Goal: Task Accomplishment & Management: Manage account settings

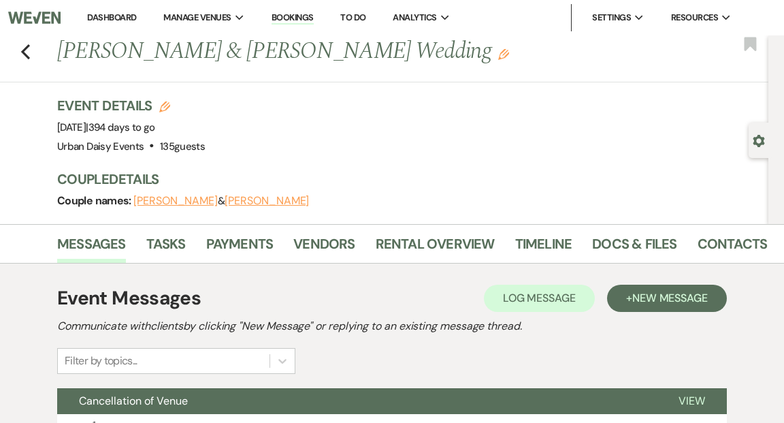
click at [113, 14] on link "Dashboard" at bounding box center [111, 18] width 49 height 12
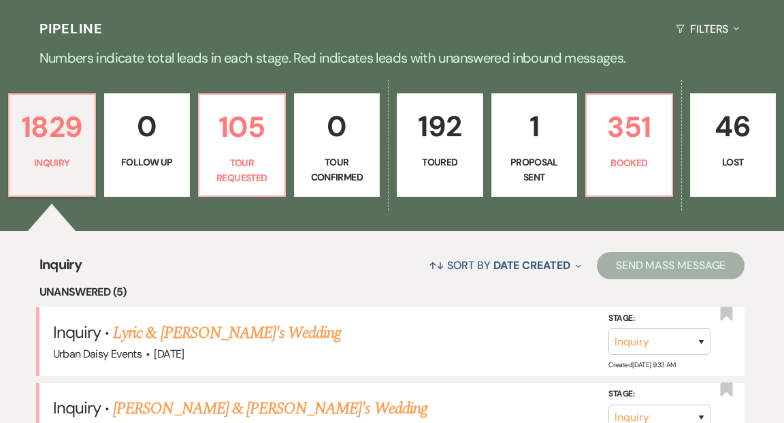
scroll to position [312, 0]
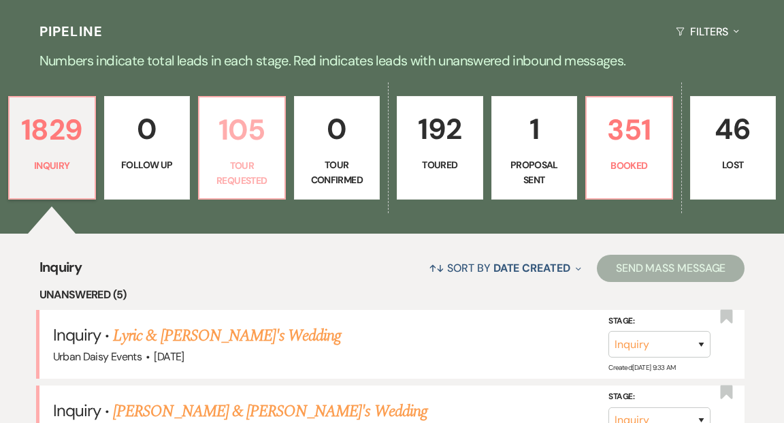
click at [248, 158] on p "Tour Requested" at bounding box center [242, 173] width 69 height 31
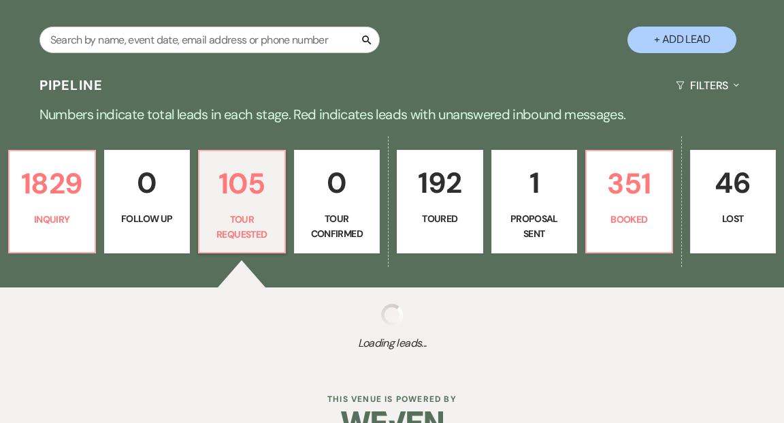
select select "2"
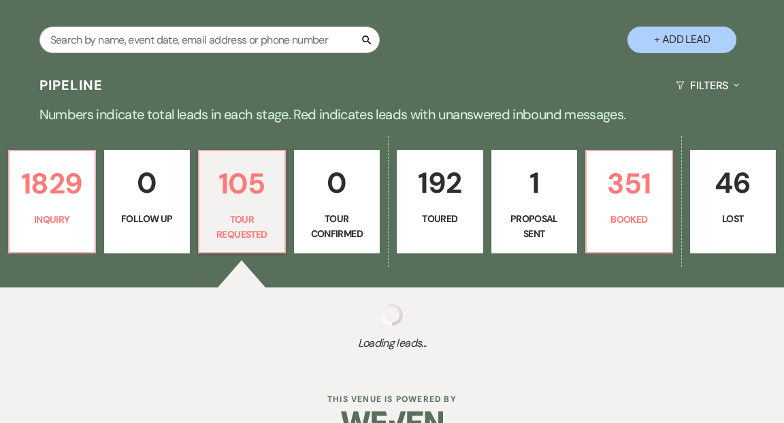
select select "2"
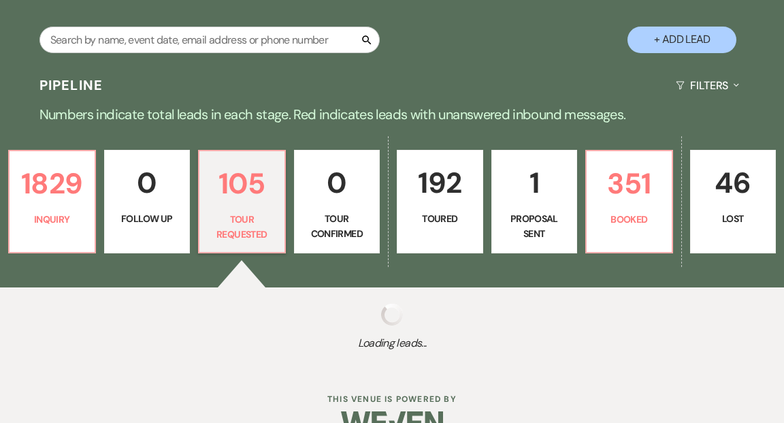
select select "2"
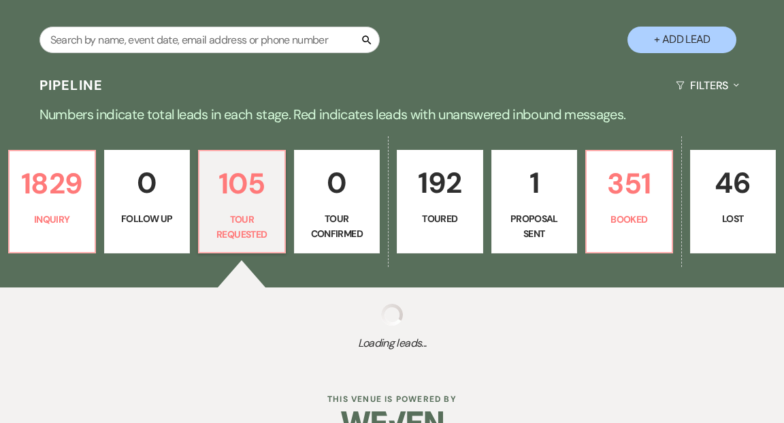
select select "2"
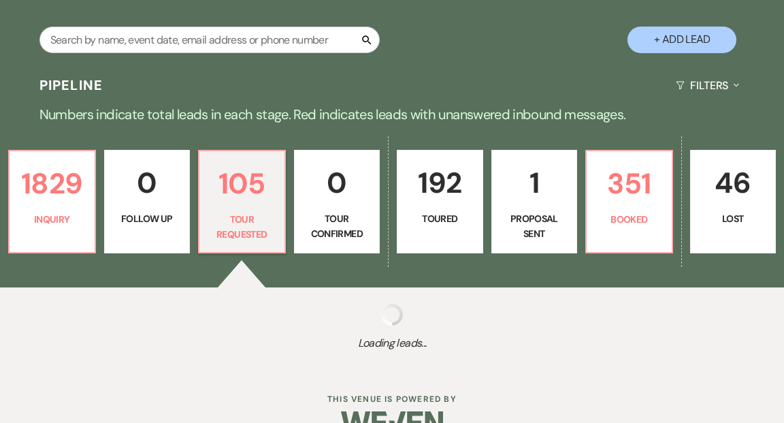
select select "2"
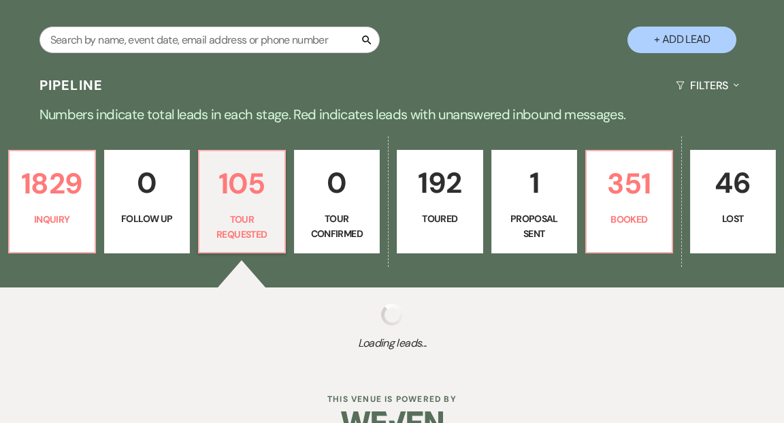
select select "2"
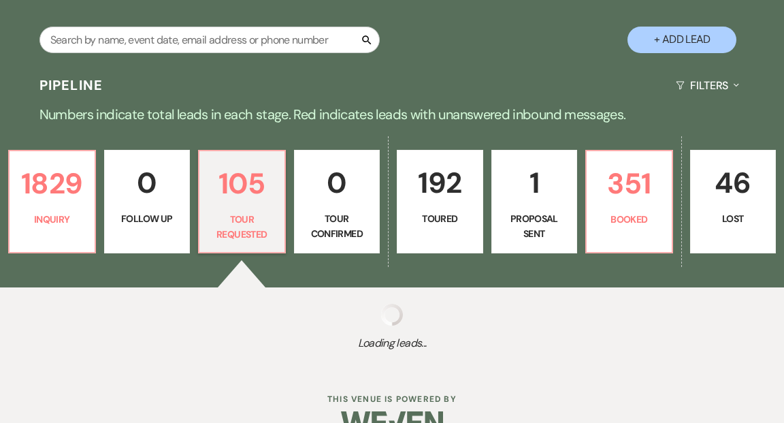
select select "2"
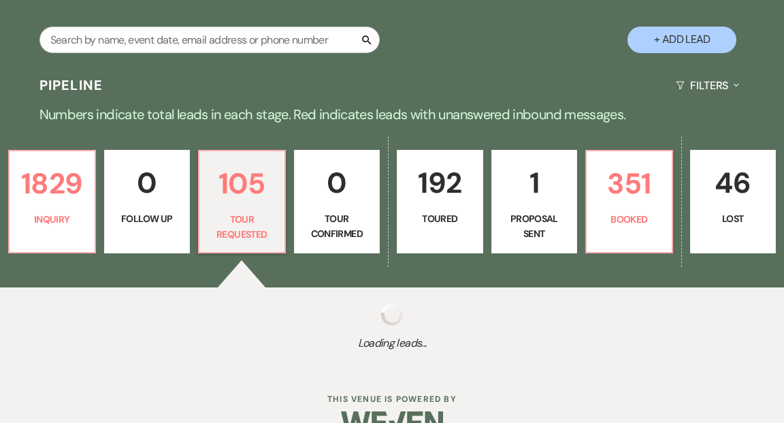
select select "2"
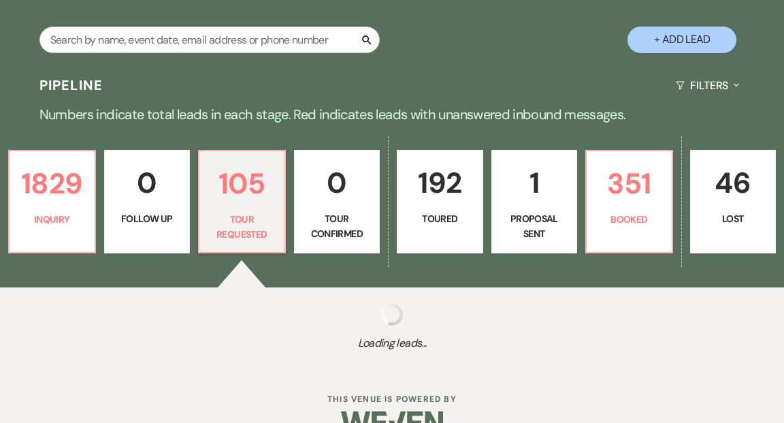
select select "2"
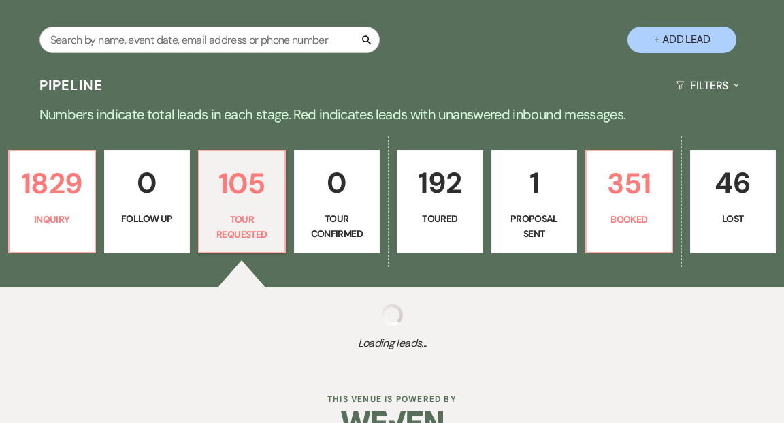
select select "2"
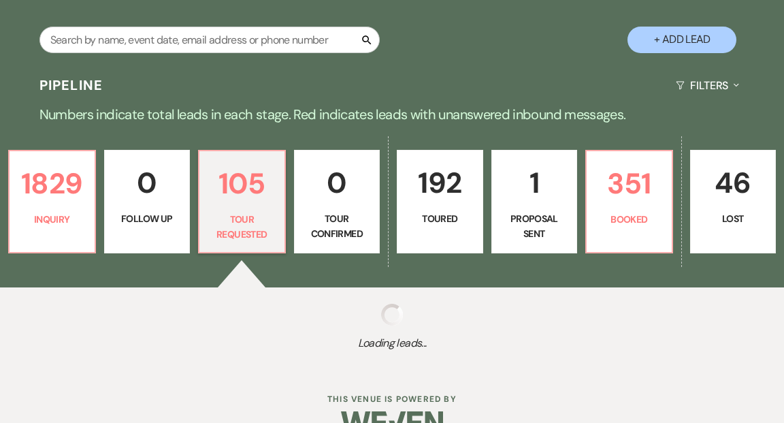
select select "2"
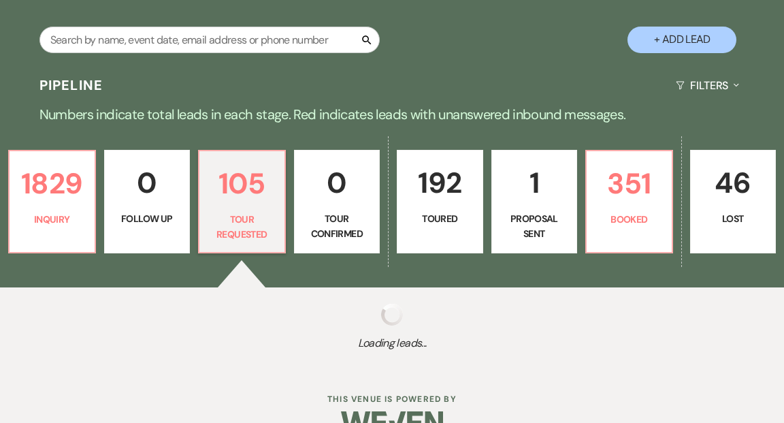
select select "2"
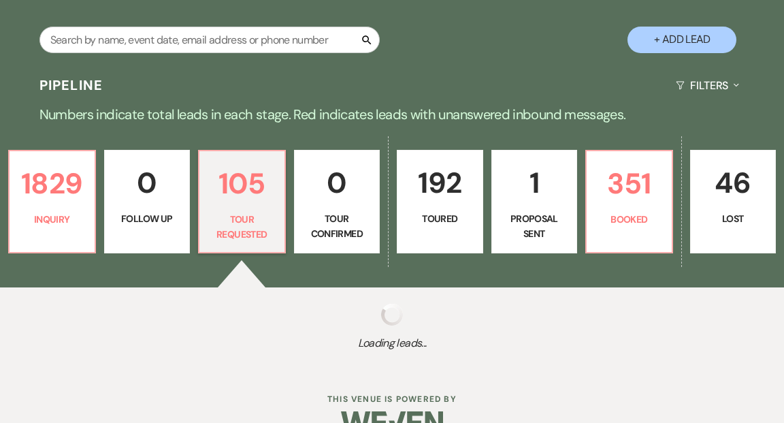
select select "2"
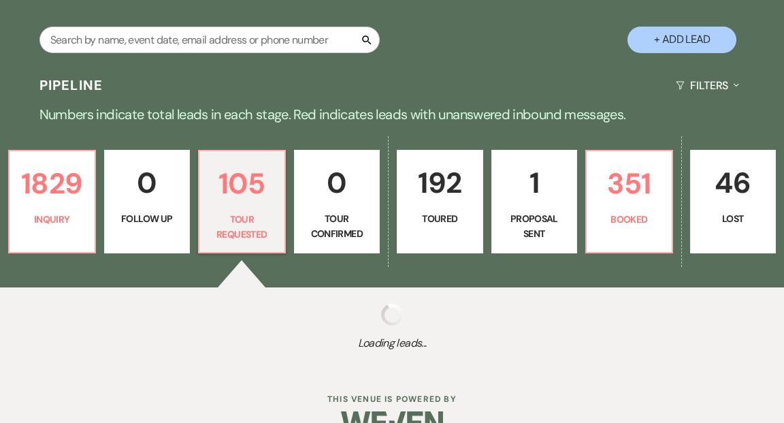
select select "2"
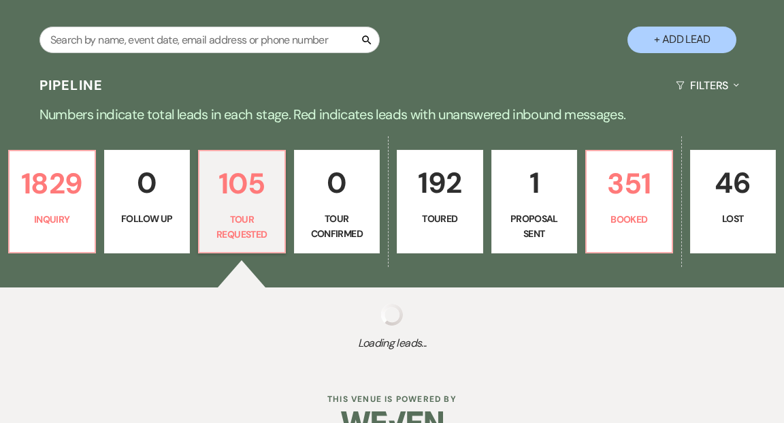
select select "2"
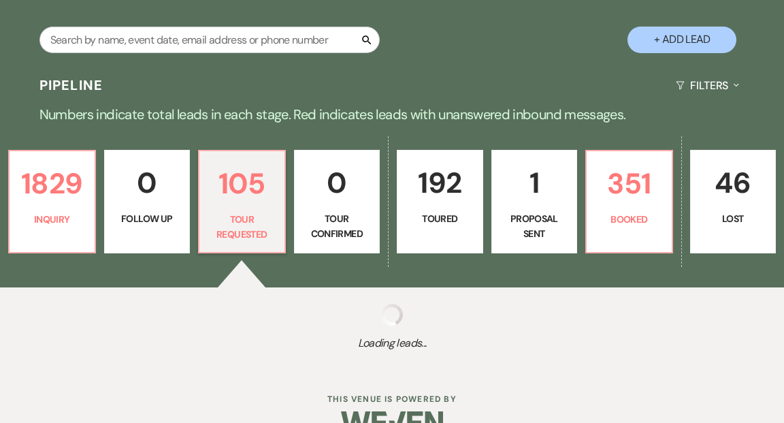
select select "2"
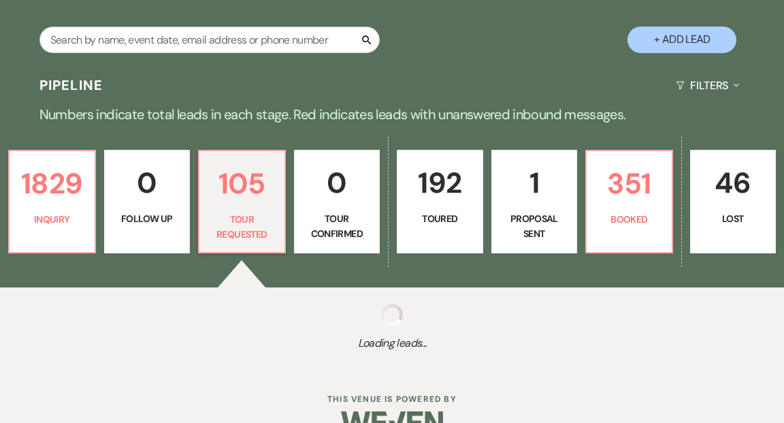
select select "2"
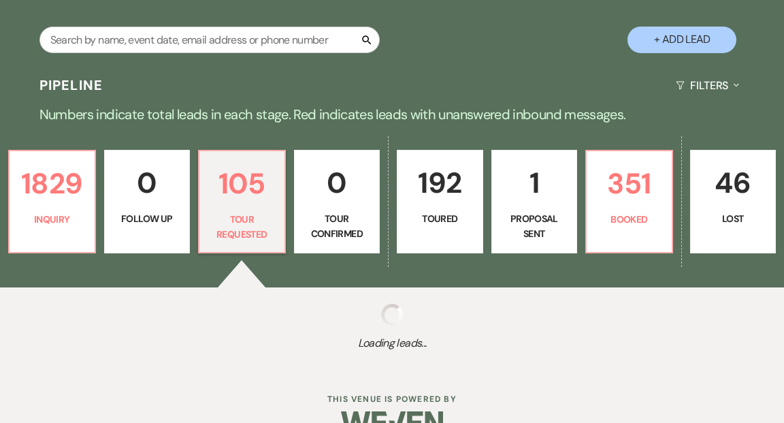
select select "2"
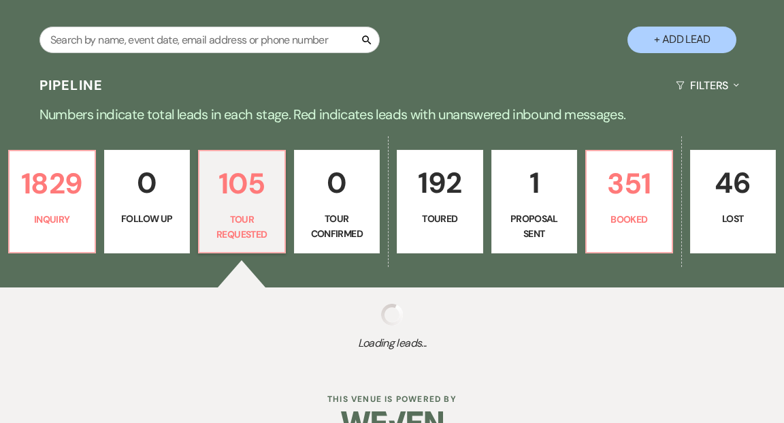
select select "2"
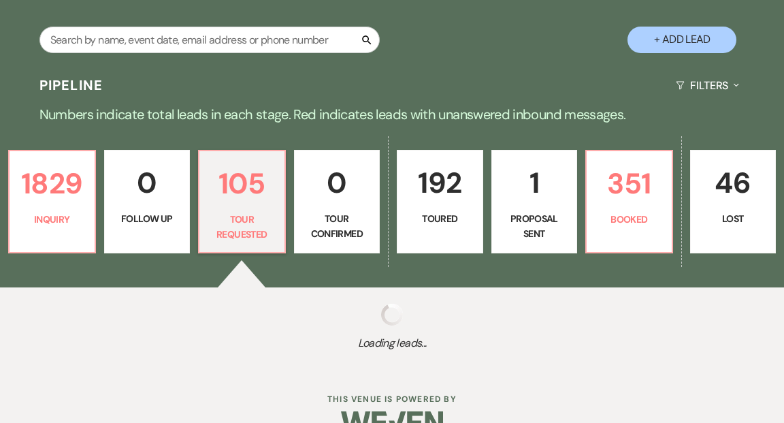
select select "2"
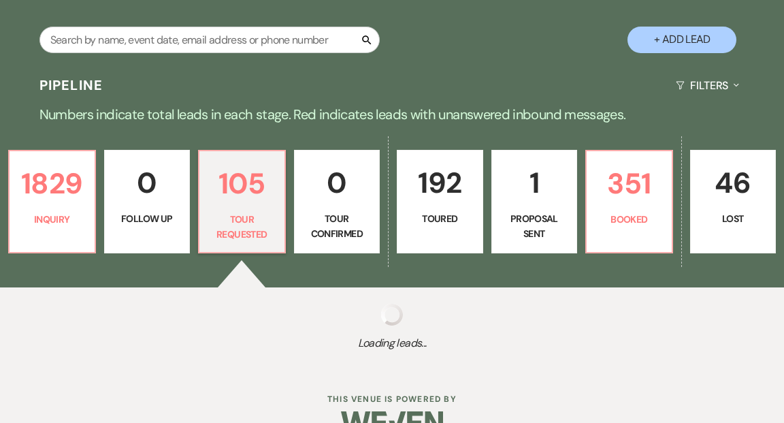
select select "2"
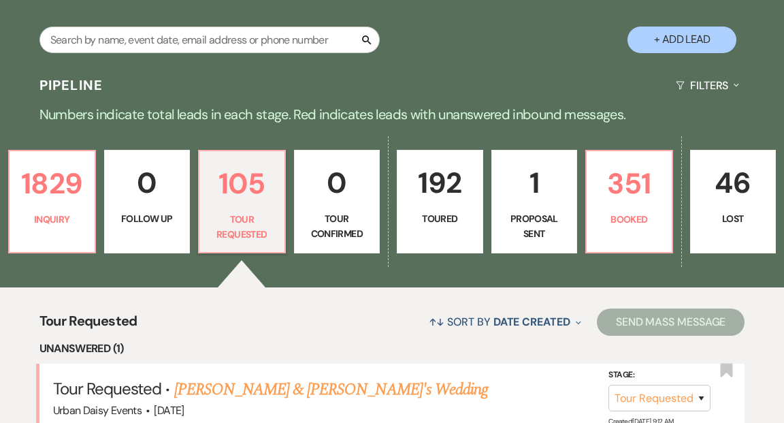
scroll to position [312, 0]
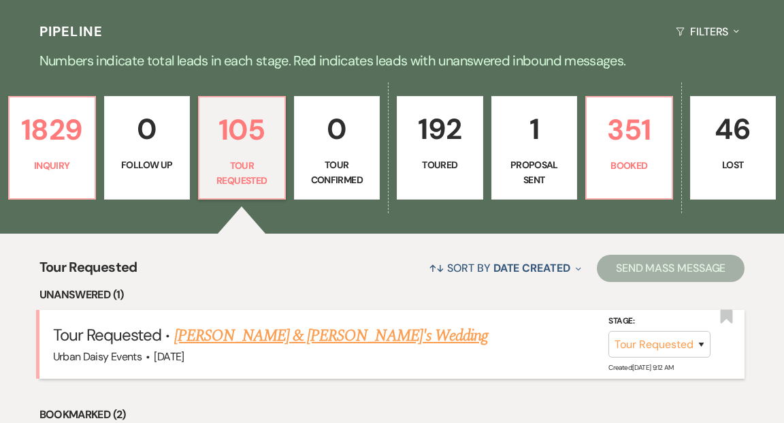
click at [269, 323] on link "Anna Soderberg & Fiance's Wedding" at bounding box center [331, 335] width 314 height 24
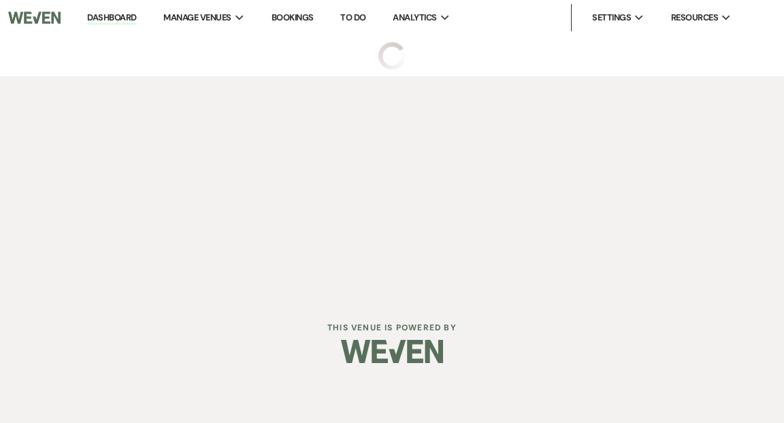
select select "2"
select select "5"
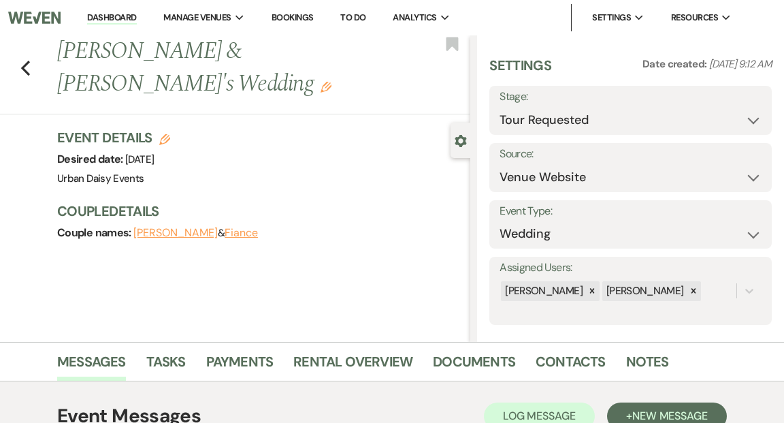
click at [118, 20] on link "Dashboard" at bounding box center [111, 18] width 49 height 13
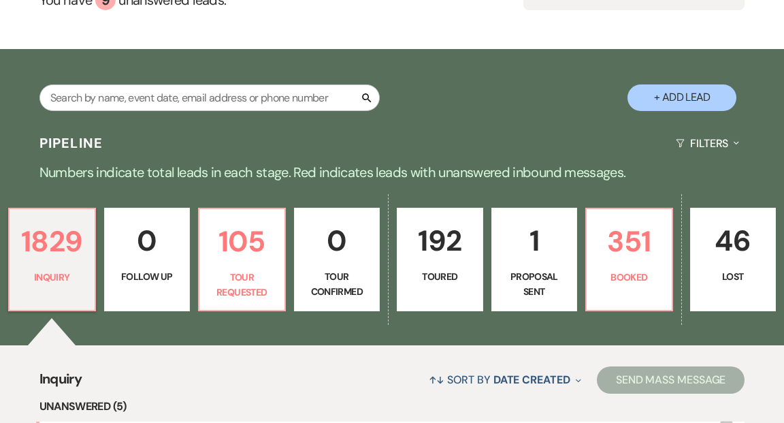
scroll to position [169, 0]
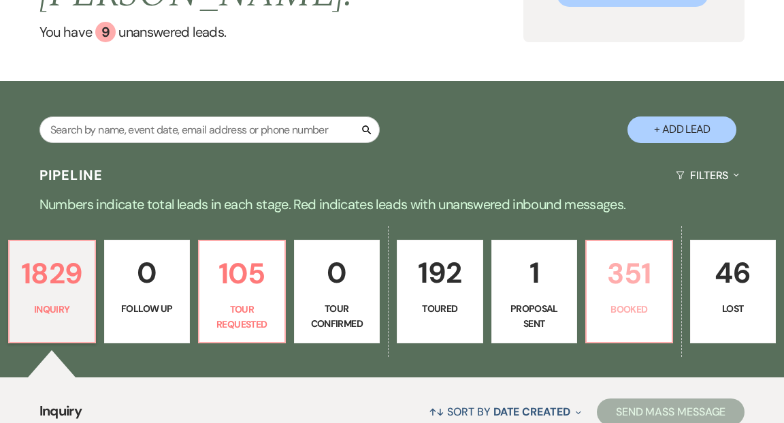
click at [650, 257] on p "351" at bounding box center [629, 273] width 69 height 46
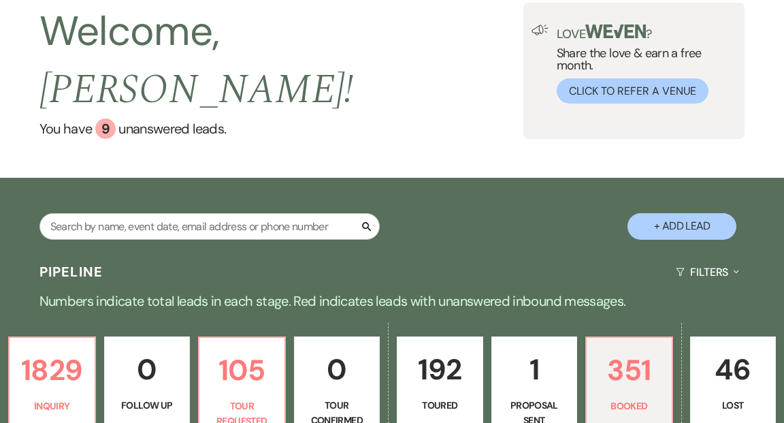
scroll to position [63, 0]
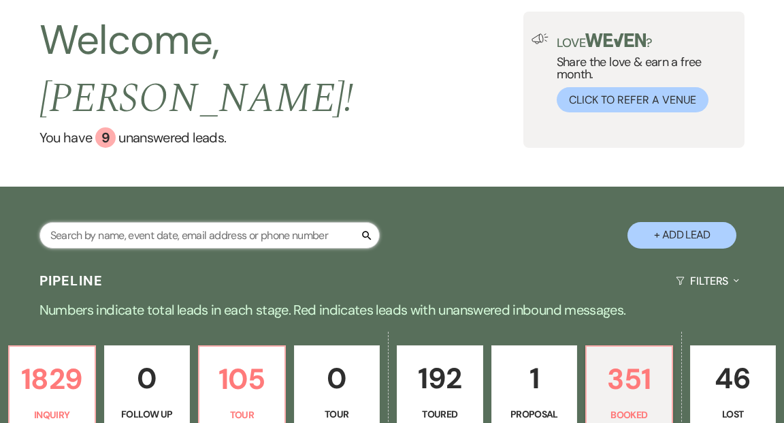
click at [287, 222] on input "text" at bounding box center [209, 235] width 340 height 27
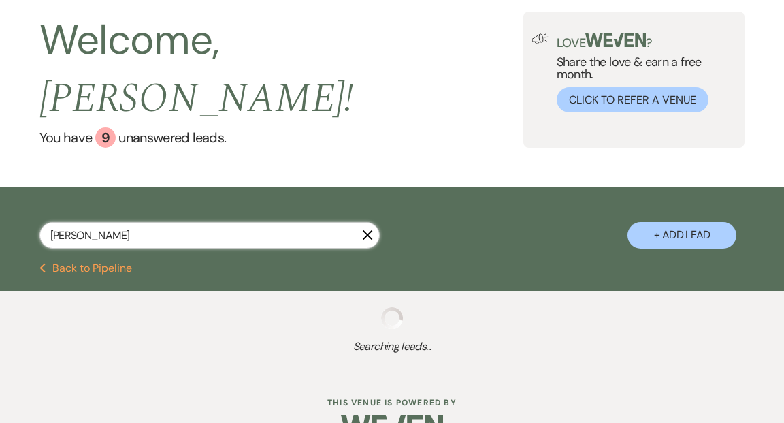
type input "rebecca"
select select "5"
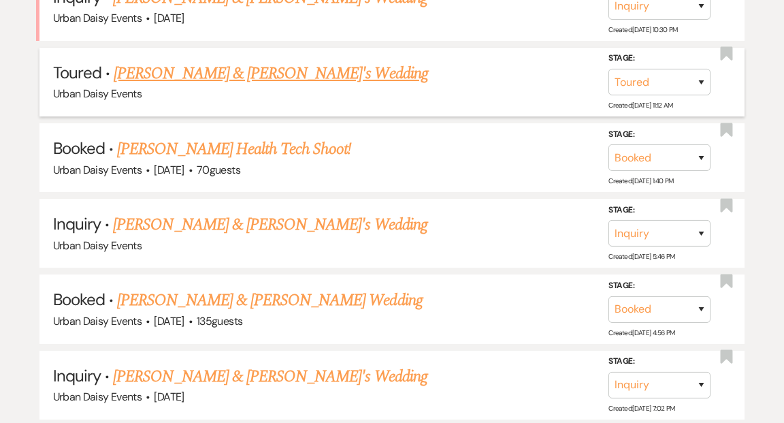
scroll to position [406, 0]
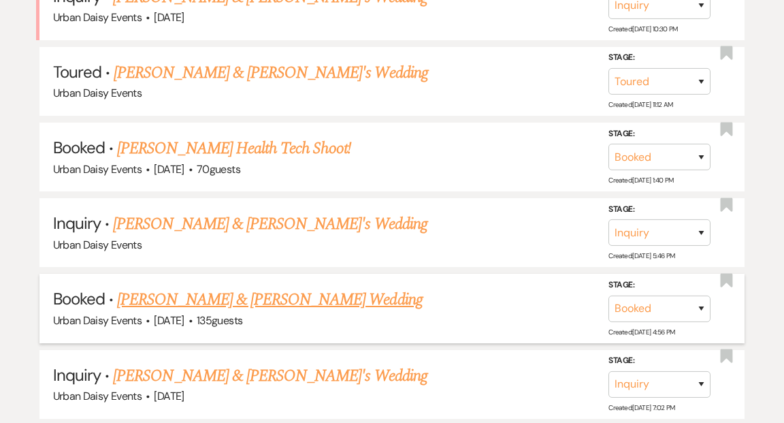
type input "rebecca"
click at [237, 287] on link "[PERSON_NAME] & [PERSON_NAME] Wedding" at bounding box center [269, 299] width 305 height 24
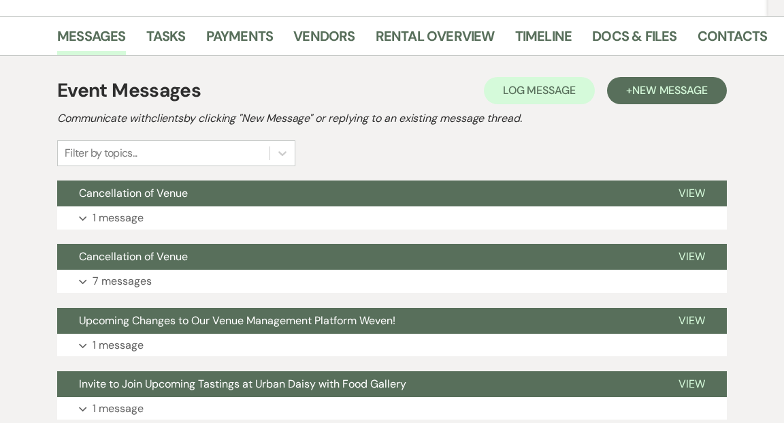
scroll to position [189, 0]
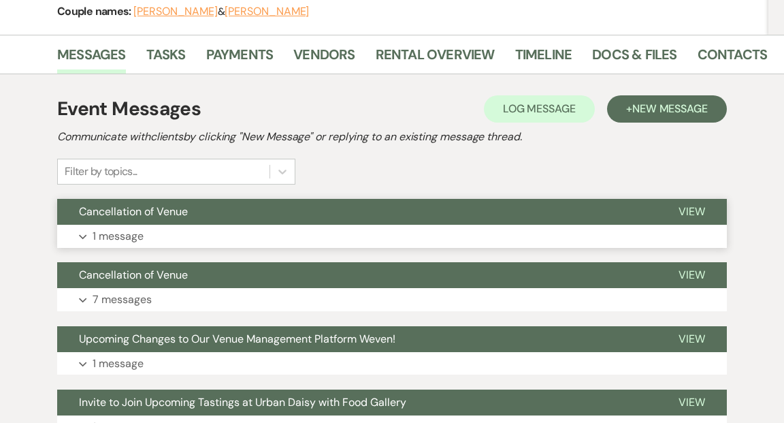
click at [688, 210] on span "View" at bounding box center [691, 211] width 27 height 14
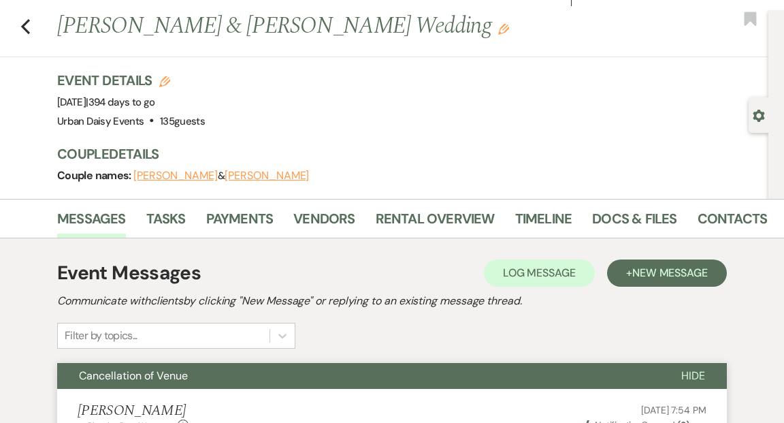
scroll to position [0, 0]
